Goal: Task Accomplishment & Management: Manage account settings

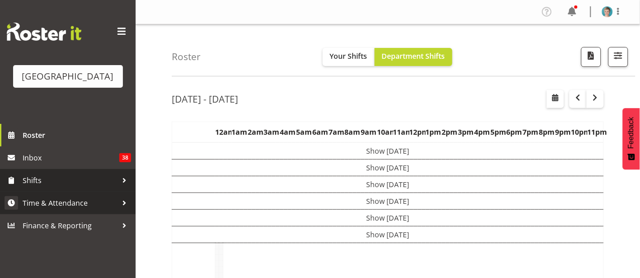
click at [101, 210] on span "Time & Attendance" at bounding box center [70, 203] width 95 height 14
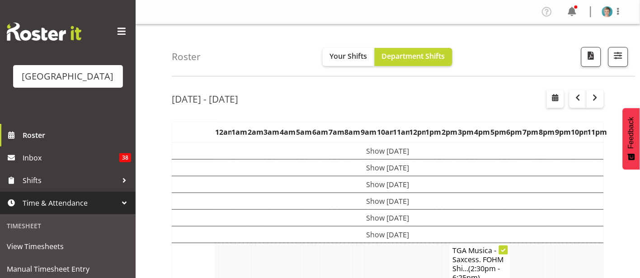
scroll to position [213, 0]
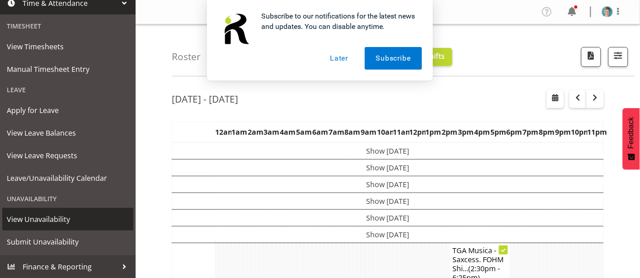
click at [90, 215] on span "View Unavailability" at bounding box center [68, 219] width 122 height 14
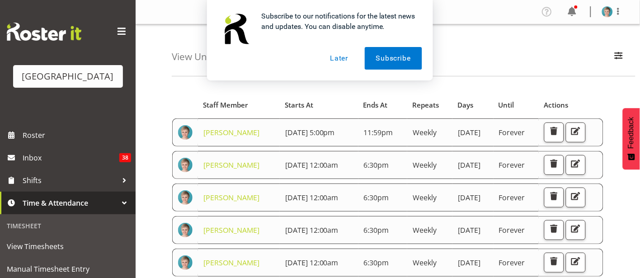
scroll to position [6, 0]
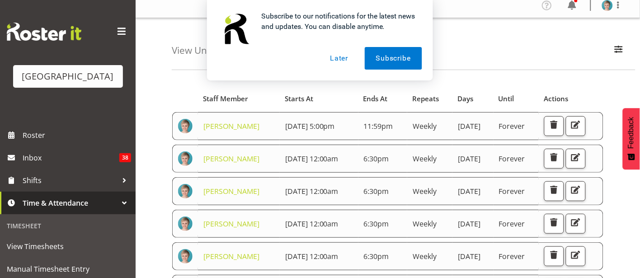
click at [346, 57] on button "Later" at bounding box center [339, 58] width 41 height 23
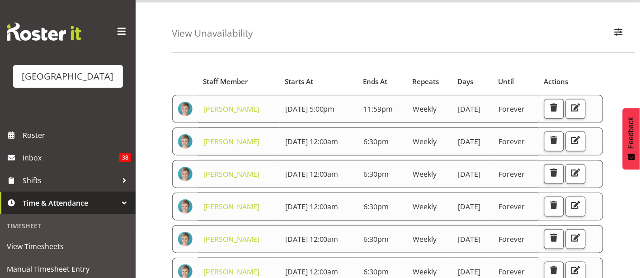
scroll to position [0, 0]
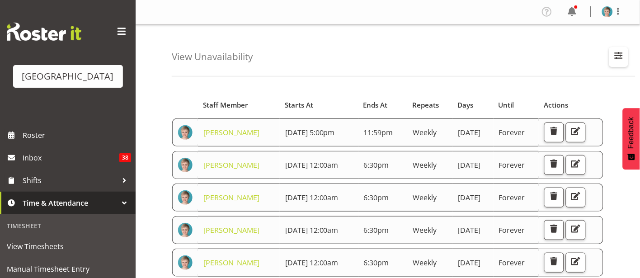
click at [619, 52] on span "button" at bounding box center [619, 56] width 12 height 12
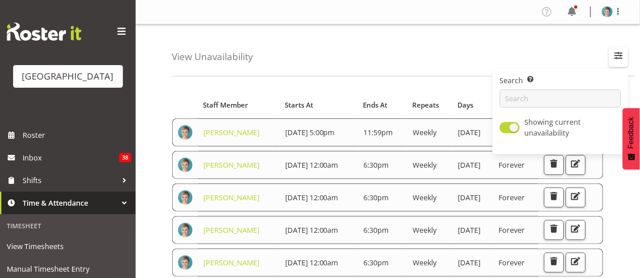
click at [619, 52] on span "button" at bounding box center [619, 56] width 12 height 12
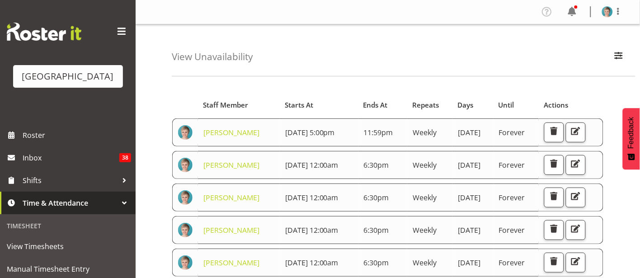
click at [285, 102] on span "Starts At" at bounding box center [299, 105] width 28 height 10
click at [319, 103] on span at bounding box center [322, 105] width 7 height 7
click at [285, 102] on span "Starts At" at bounding box center [300, 105] width 30 height 10
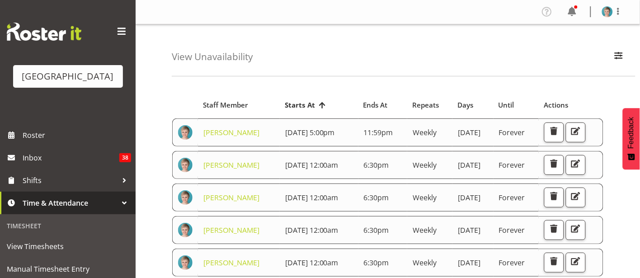
click at [285, 102] on span "Starts At" at bounding box center [300, 105] width 30 height 10
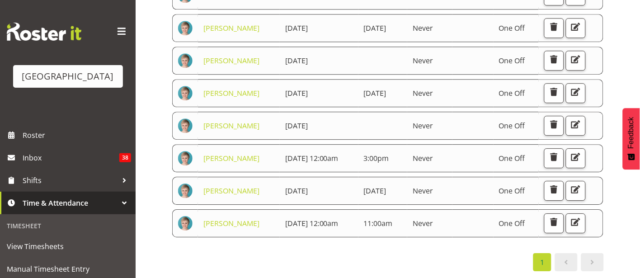
scroll to position [601, 0]
drag, startPoint x: 382, startPoint y: 226, endPoint x: 388, endPoint y: 233, distance: 9.3
click at [388, 75] on td at bounding box center [382, 61] width 49 height 28
click at [570, 216] on span "button" at bounding box center [576, 222] width 12 height 12
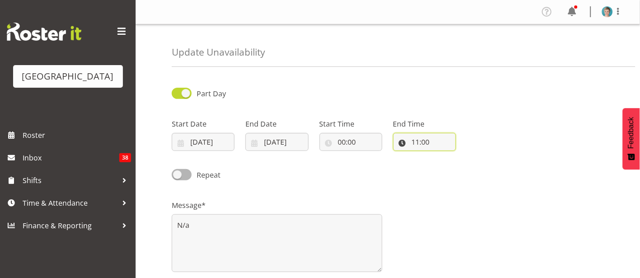
click at [434, 140] on input "11:00" at bounding box center [424, 142] width 63 height 18
click at [454, 166] on select "00 01 02 03 04 05 06 07 08 09 10 11 12 13 14 15 16 17 18 19 20 21 22 23" at bounding box center [455, 165] width 20 height 18
select select "16"
click at [445, 156] on select "00 01 02 03 04 05 06 07 08 09 10 11 12 13 14 15 16 17 18 19 20 21 22 23" at bounding box center [455, 165] width 20 height 18
type input "16:00"
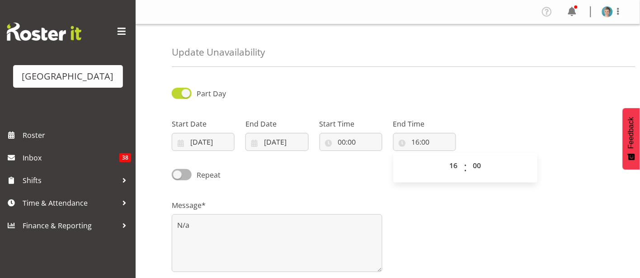
click at [553, 139] on div "Start Date 19/10/2025 January February March April May June July August Septemb…" at bounding box center [387, 131] width 443 height 51
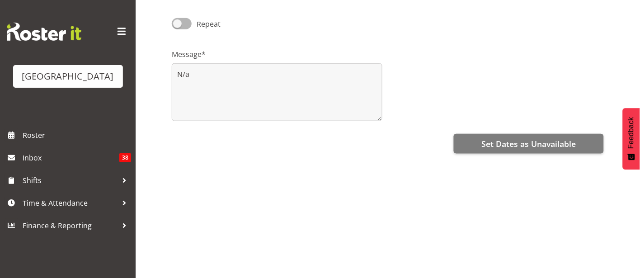
scroll to position [151, 0]
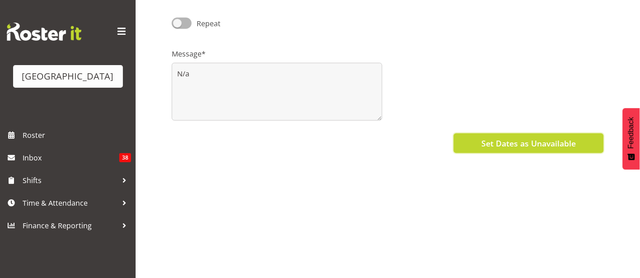
click at [570, 145] on span "Set Dates as Unavailable" at bounding box center [528, 143] width 94 height 12
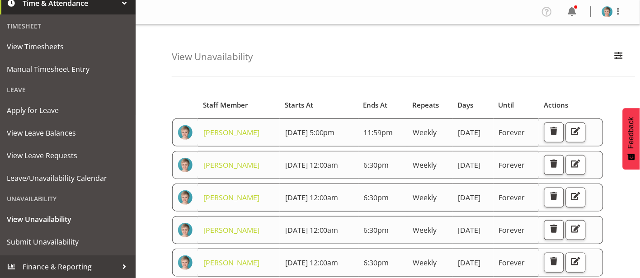
scroll to position [213, 0]
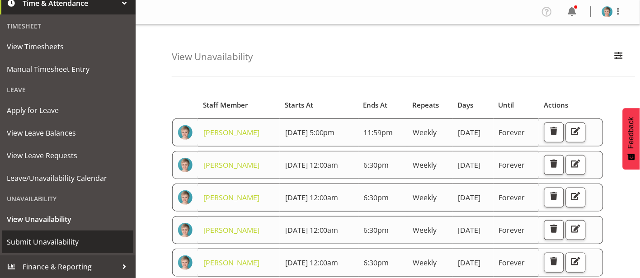
click at [84, 241] on span "Submit Unavailability" at bounding box center [68, 242] width 122 height 14
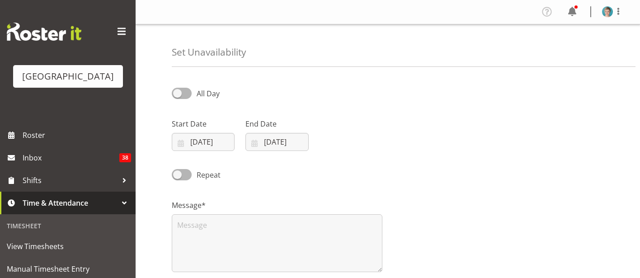
select select "7"
select select "2025"
click at [214, 139] on input "[DATE]" at bounding box center [203, 142] width 63 height 18
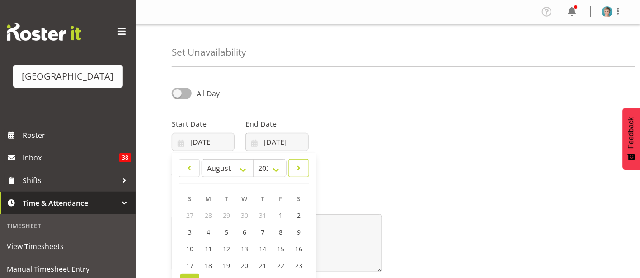
click at [300, 169] on span at bounding box center [298, 168] width 9 height 11
select select "8"
click at [297, 215] on span "6" at bounding box center [298, 215] width 4 height 9
type input "[DATE]"
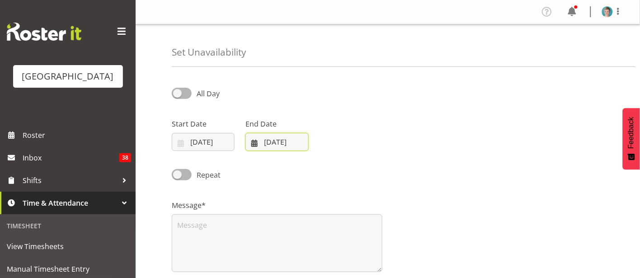
click at [294, 142] on input "[DATE]" at bounding box center [276, 142] width 63 height 18
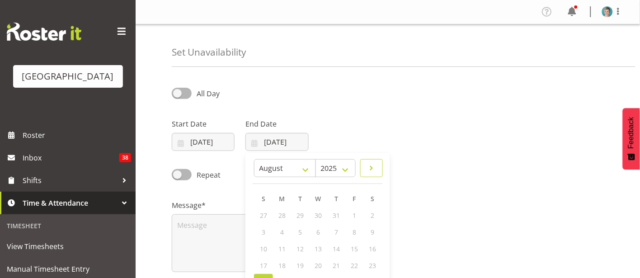
click at [371, 169] on span at bounding box center [371, 168] width 11 height 11
select select "8"
click at [263, 234] on span "7" at bounding box center [264, 232] width 4 height 9
type input "[DATE]"
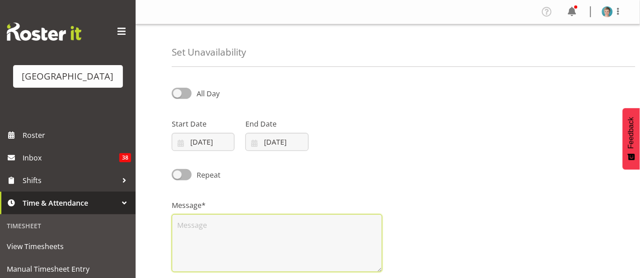
click at [257, 233] on textarea at bounding box center [277, 243] width 211 height 58
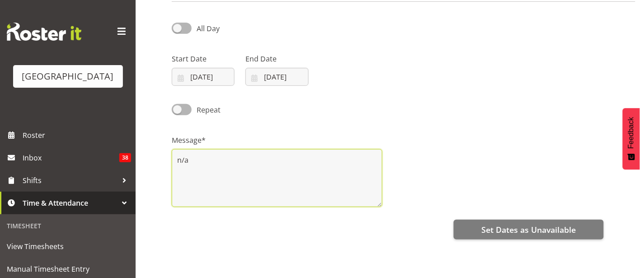
scroll to position [68, 0]
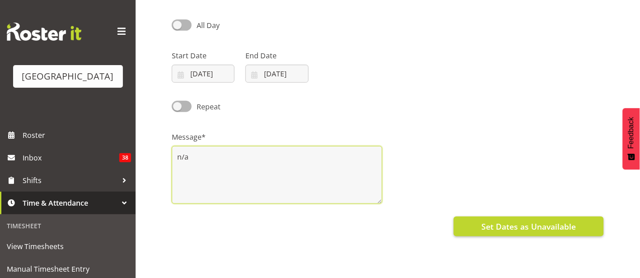
type textarea "n/a"
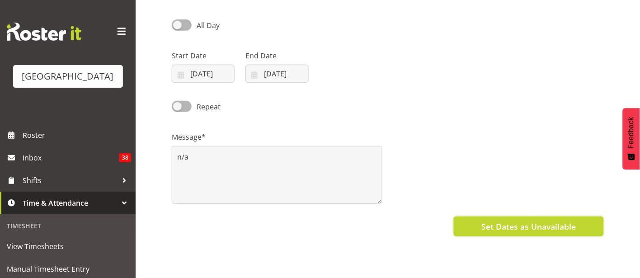
click at [520, 219] on button "Set Dates as Unavailable" at bounding box center [529, 226] width 150 height 20
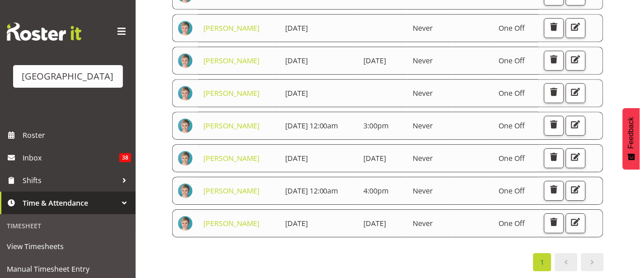
scroll to position [940, 0]
click at [570, 216] on span "button" at bounding box center [576, 222] width 12 height 12
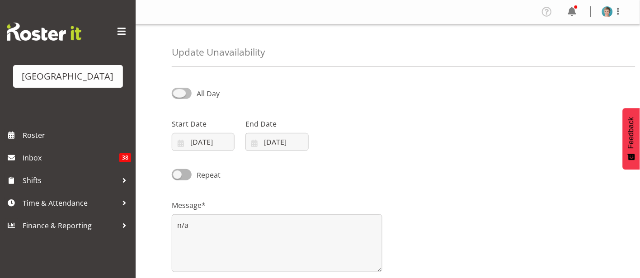
click at [180, 93] on span at bounding box center [182, 93] width 20 height 11
click at [178, 93] on input "All Day" at bounding box center [175, 93] width 6 height 6
checkbox input "true"
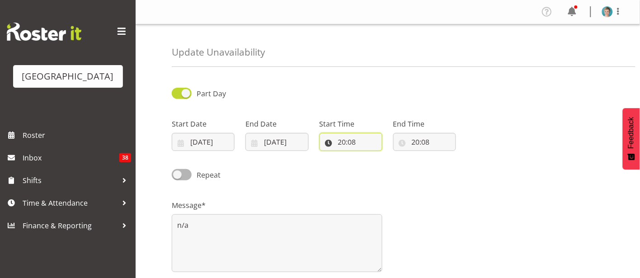
click at [362, 143] on input "20:08" at bounding box center [350, 142] width 63 height 18
click at [380, 168] on select "00 01 02 03 04 05 06 07 08 09 10 11 12 13 14 15 16 17 18 19 20 21 22 23" at bounding box center [381, 165] width 20 height 18
select select "0"
click at [371, 156] on select "00 01 02 03 04 05 06 07 08 09 10 11 12 13 14 15 16 17 18 19 20 21 22 23" at bounding box center [381, 165] width 20 height 18
type input "00:08"
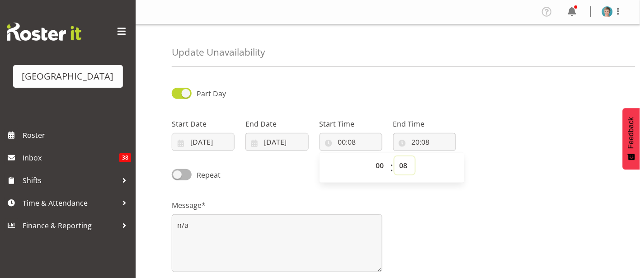
click at [406, 164] on select "00 01 02 03 04 05 06 07 08 09 10 11 12 13 14 15 16 17 18 19 20 21 22 23 24 25 2…" at bounding box center [404, 165] width 20 height 18
select select "0"
click at [394, 156] on select "00 01 02 03 04 05 06 07 08 09 10 11 12 13 14 15 16 17 18 19 20 21 22 23 24 25 2…" at bounding box center [404, 165] width 20 height 18
type input "00:00"
click at [431, 145] on input "20:08" at bounding box center [424, 142] width 63 height 18
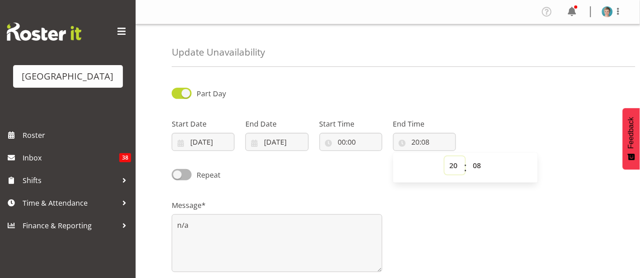
click at [455, 165] on select "00 01 02 03 04 05 06 07 08 09 10 11 12 13 14 15 16 17 18 19 20 21 22 23" at bounding box center [455, 165] width 20 height 18
select select "16"
click at [445, 156] on select "00 01 02 03 04 05 06 07 08 09 10 11 12 13 14 15 16 17 18 19 20 21 22 23" at bounding box center [455, 165] width 20 height 18
type input "16:08"
click at [478, 166] on select "00 01 02 03 04 05 06 07 08 09 10 11 12 13 14 15 16 17 18 19 20 21 22 23 24 25 2…" at bounding box center [478, 165] width 20 height 18
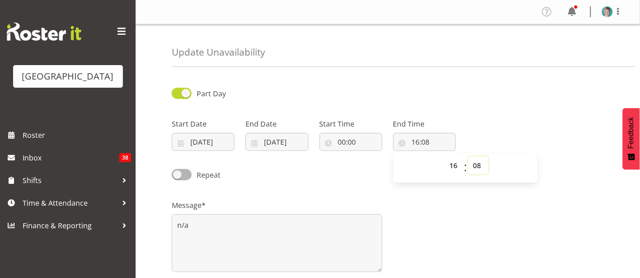
select select "0"
click at [468, 156] on select "00 01 02 03 04 05 06 07 08 09 10 11 12 13 14 15 16 17 18 19 20 21 22 23 24 25 2…" at bounding box center [478, 165] width 20 height 18
type input "16:00"
click at [497, 195] on div "Message* n/a" at bounding box center [387, 232] width 443 height 90
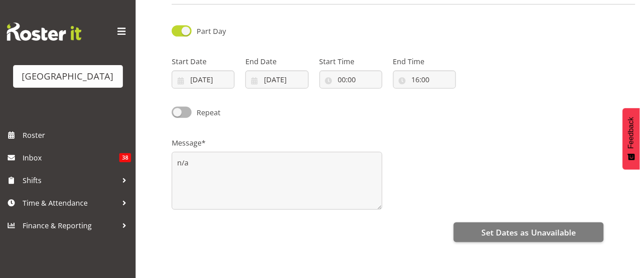
scroll to position [61, 0]
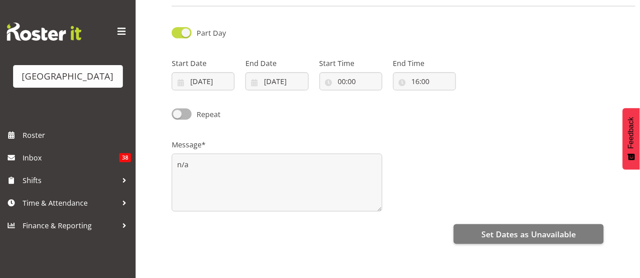
click at [183, 32] on span at bounding box center [182, 32] width 20 height 11
click at [178, 32] on input "Part Day" at bounding box center [175, 33] width 6 height 6
checkbox input "false"
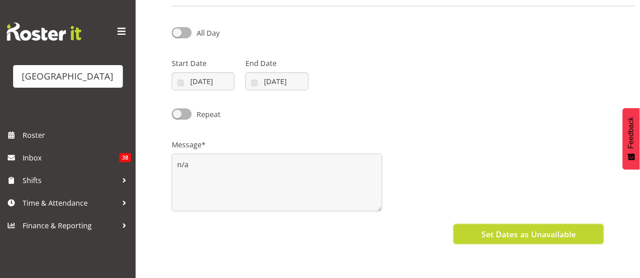
click at [534, 234] on span "Set Dates as Unavailable" at bounding box center [528, 234] width 94 height 12
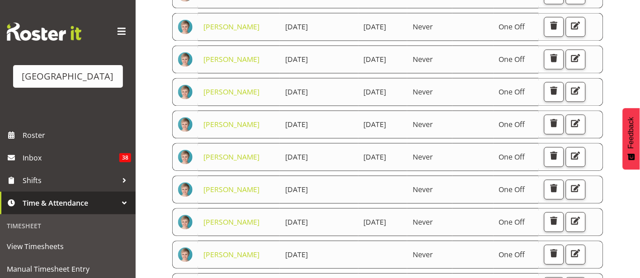
scroll to position [361, 0]
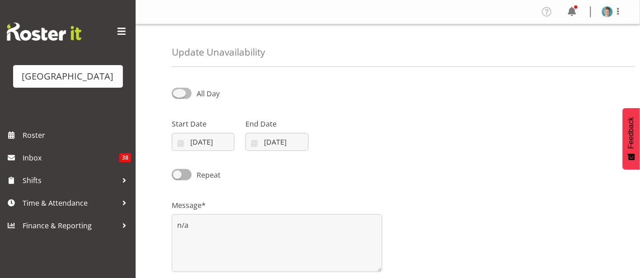
click at [177, 92] on span at bounding box center [182, 93] width 20 height 11
click at [177, 92] on input "All Day" at bounding box center [175, 93] width 6 height 6
checkbox input "true"
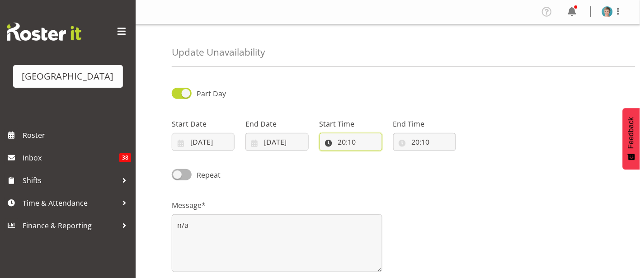
click at [360, 143] on input "20:10" at bounding box center [350, 142] width 63 height 18
click at [378, 168] on select "00 01 02 03 04 05 06 07 08 09 10 11 12 13 14 15 16 17 18 19 20 21 22 23" at bounding box center [381, 165] width 20 height 18
select select "0"
click at [371, 156] on select "00 01 02 03 04 05 06 07 08 09 10 11 12 13 14 15 16 17 18 19 20 21 22 23" at bounding box center [381, 165] width 20 height 18
type input "00:10"
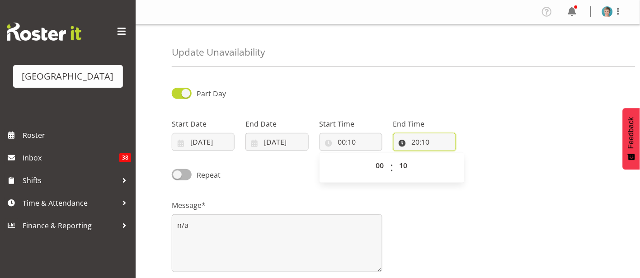
click at [436, 140] on input "20:10" at bounding box center [424, 142] width 63 height 18
click at [188, 91] on span at bounding box center [182, 93] width 20 height 11
click at [178, 91] on input "Part Day" at bounding box center [175, 93] width 6 height 6
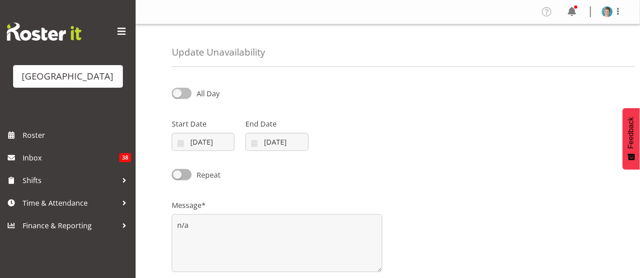
click at [188, 91] on span at bounding box center [182, 93] width 20 height 11
click at [178, 91] on input "All Day" at bounding box center [175, 93] width 6 height 6
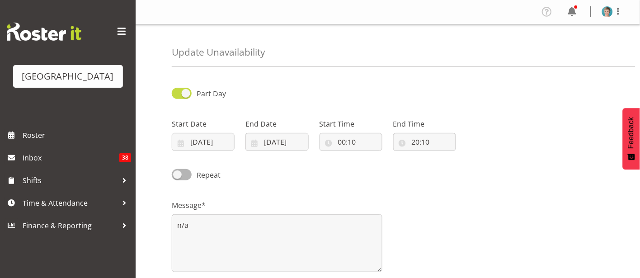
click at [186, 91] on span at bounding box center [182, 93] width 20 height 11
click at [178, 91] on input "Part Day" at bounding box center [175, 93] width 6 height 6
checkbox input "false"
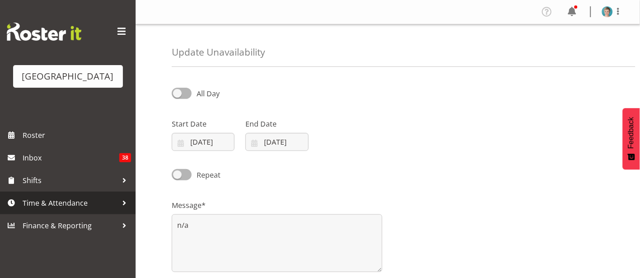
click at [96, 210] on span "Time & Attendance" at bounding box center [70, 203] width 95 height 14
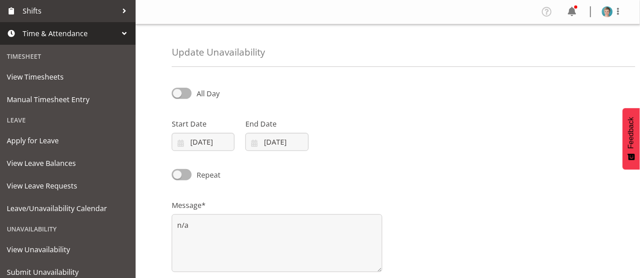
scroll to position [174, 0]
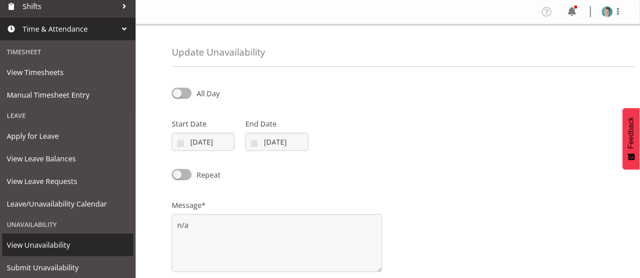
click at [85, 252] on span "View Unavailability" at bounding box center [68, 245] width 122 height 14
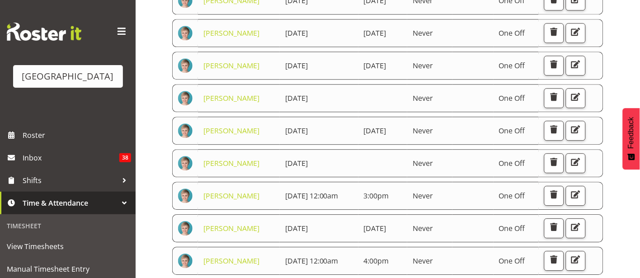
scroll to position [466, 0]
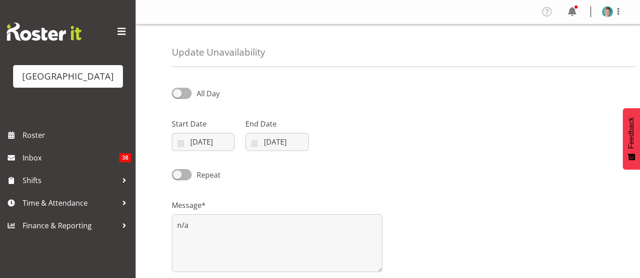
select select "9"
select select "2025"
click at [277, 141] on input "[DATE]" at bounding box center [276, 142] width 63 height 18
click at [265, 231] on span "5" at bounding box center [264, 232] width 4 height 9
type input "[DATE]"
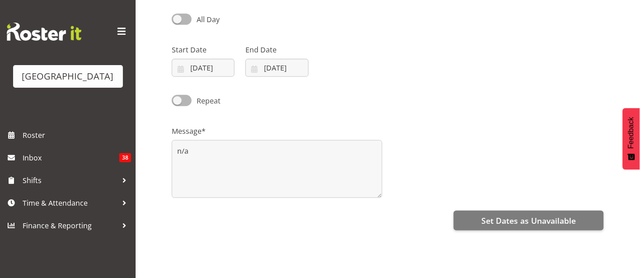
scroll to position [97, 0]
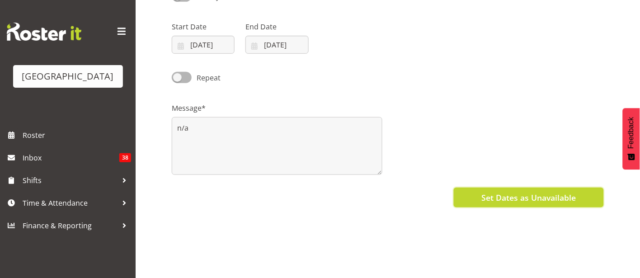
click at [566, 194] on span "Set Dates as Unavailable" at bounding box center [528, 198] width 94 height 12
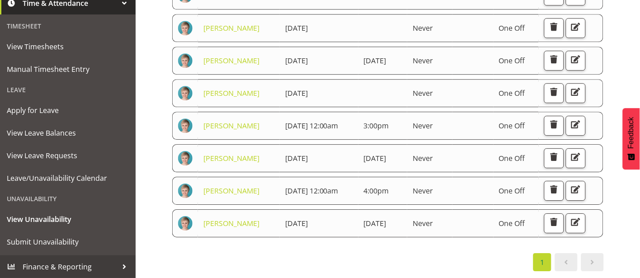
scroll to position [213, 0]
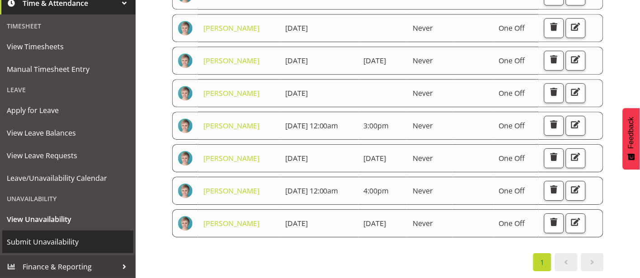
click at [77, 238] on span "Submit Unavailability" at bounding box center [68, 242] width 122 height 14
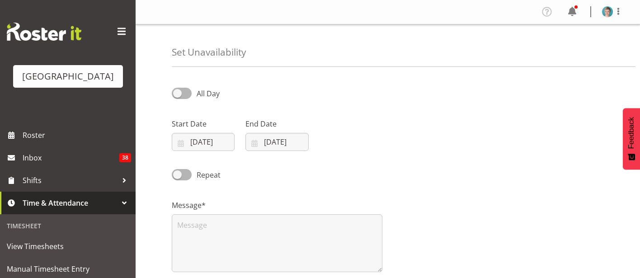
select select "7"
select select "2025"
click at [196, 139] on input "[DATE]" at bounding box center [203, 142] width 63 height 18
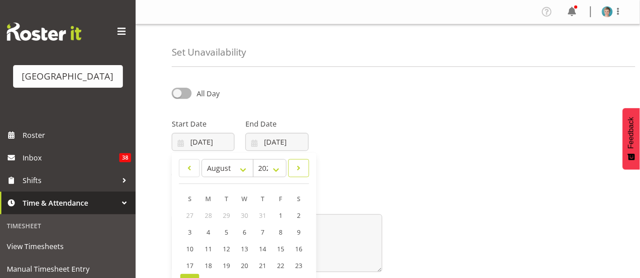
click at [297, 164] on span at bounding box center [298, 168] width 9 height 11
select select "9"
click at [189, 248] on span "12" at bounding box center [189, 248] width 7 height 9
type input "[DATE]"
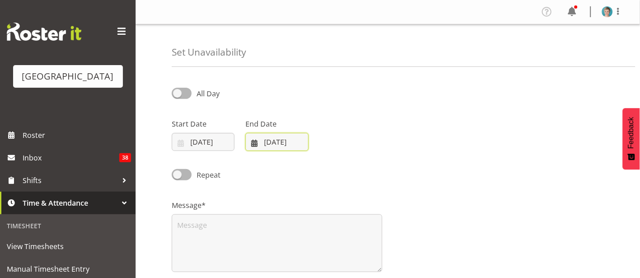
click at [286, 142] on input "[DATE]" at bounding box center [276, 142] width 63 height 18
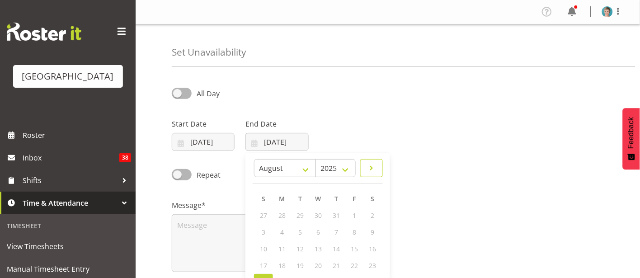
click at [374, 169] on span at bounding box center [371, 168] width 11 height 11
select select "9"
click at [266, 248] on span "12" at bounding box center [263, 248] width 7 height 9
type input "[DATE]"
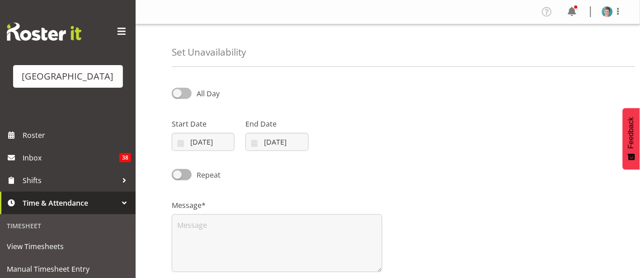
click at [178, 94] on span at bounding box center [182, 93] width 20 height 11
click at [178, 94] on input "All Day" at bounding box center [175, 93] width 6 height 6
checkbox input "true"
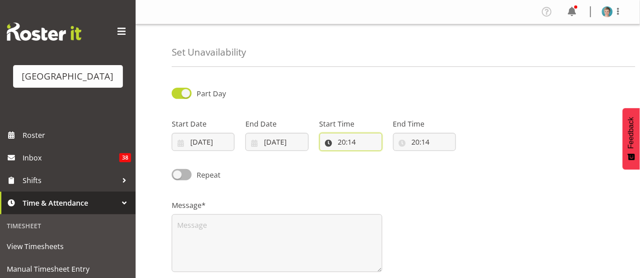
click at [376, 144] on input "20:14" at bounding box center [350, 142] width 63 height 18
click at [383, 166] on select "00 01 02 03 04 05 06 07 08 09 10 11 12 13 14 15 16 17 18 19 20 21 22 23" at bounding box center [381, 165] width 20 height 18
select select "0"
click at [371, 156] on select "00 01 02 03 04 05 06 07 08 09 10 11 12 13 14 15 16 17 18 19 20 21 22 23" at bounding box center [381, 165] width 20 height 18
type input "00:14"
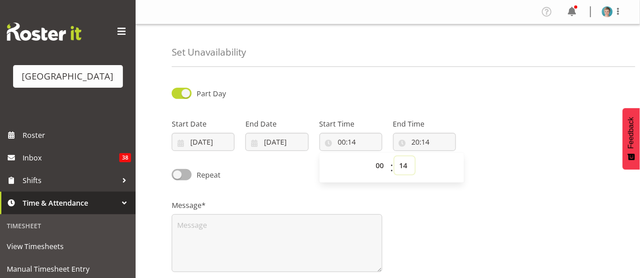
click at [405, 165] on select "00 01 02 03 04 05 06 07 08 09 10 11 12 13 14 15 16 17 18 19 20 21 22 23 24 25 2…" at bounding box center [404, 165] width 20 height 18
select select "0"
click at [394, 156] on select "00 01 02 03 04 05 06 07 08 09 10 11 12 13 14 15 16 17 18 19 20 21 22 23 24 25 2…" at bounding box center [404, 165] width 20 height 18
type input "00:00"
click at [436, 142] on input "20:14" at bounding box center [424, 142] width 63 height 18
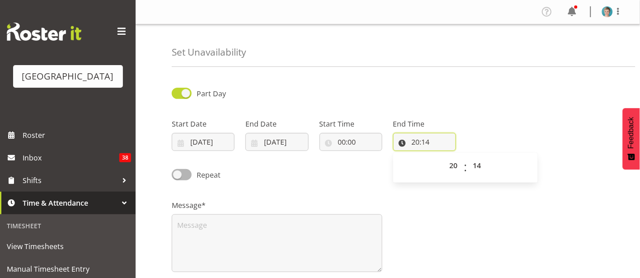
click at [417, 144] on input "20:14" at bounding box center [424, 142] width 63 height 18
click at [432, 143] on input "20:14" at bounding box center [424, 142] width 63 height 18
click at [455, 165] on select "00 01 02 03 04 05 06 07 08 09 10 11 12 13 14 15 16 17 18 19 20 21 22 23" at bounding box center [455, 165] width 20 height 18
select select "17"
click at [445, 156] on select "00 01 02 03 04 05 06 07 08 09 10 11 12 13 14 15 16 17 18 19 20 21 22 23" at bounding box center [455, 165] width 20 height 18
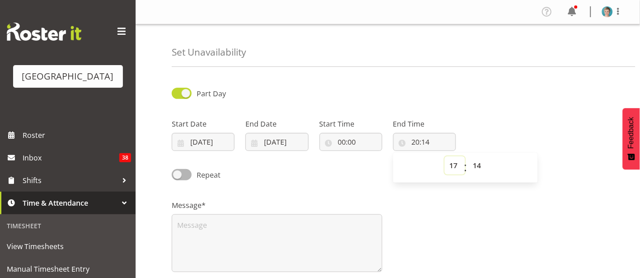
type input "17:14"
click at [478, 167] on select "00 01 02 03 04 05 06 07 08 09 10 11 12 13 14 15 16 17 18 19 20 21 22 23 24 25 2…" at bounding box center [478, 165] width 20 height 18
select select "0"
click at [468, 156] on select "00 01 02 03 04 05 06 07 08 09 10 11 12 13 14 15 16 17 18 19 20 21 22 23 24 25 2…" at bounding box center [478, 165] width 20 height 18
type input "17:00"
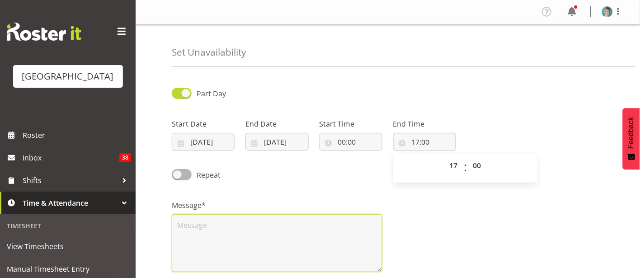
click at [347, 224] on textarea at bounding box center [277, 243] width 211 height 58
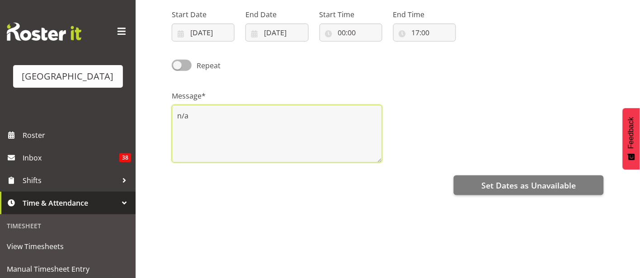
scroll to position [138, 0]
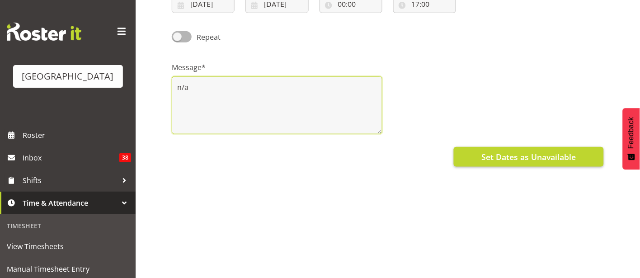
type textarea "n/a"
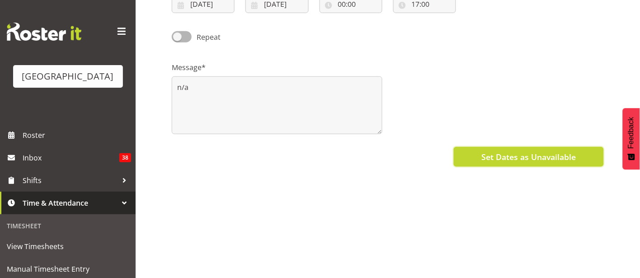
click at [536, 154] on span "Set Dates as Unavailable" at bounding box center [528, 157] width 94 height 12
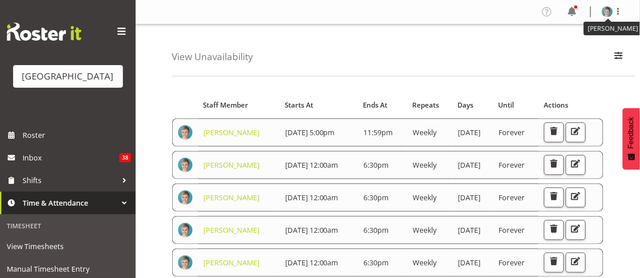
click at [603, 9] on img at bounding box center [607, 11] width 11 height 11
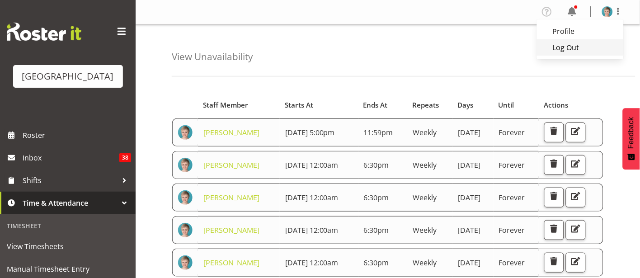
click at [588, 46] on link "Log Out" at bounding box center [580, 47] width 87 height 16
